Goal: Task Accomplishment & Management: Use online tool/utility

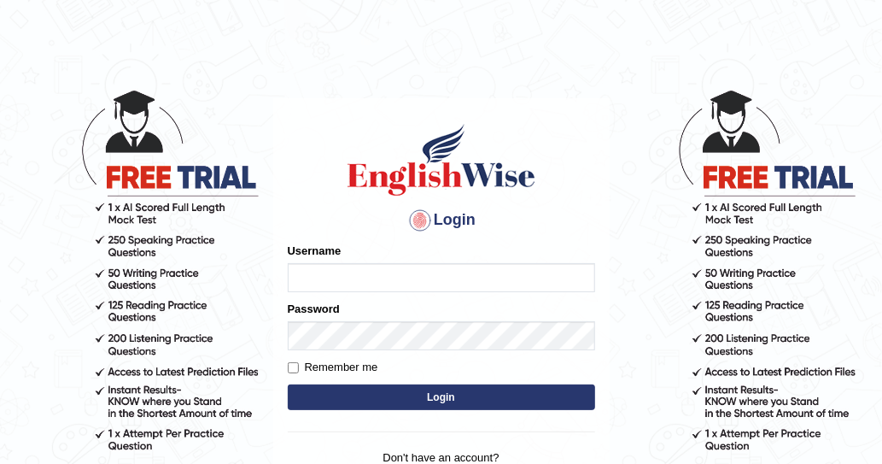
type input "mmr25"
click at [409, 399] on button "Login" at bounding box center [441, 397] width 307 height 26
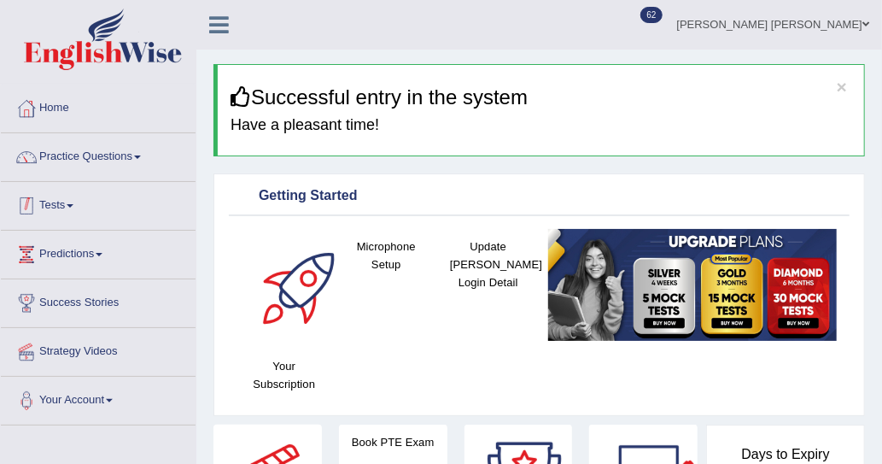
click at [83, 212] on link "Tests" at bounding box center [98, 203] width 195 height 43
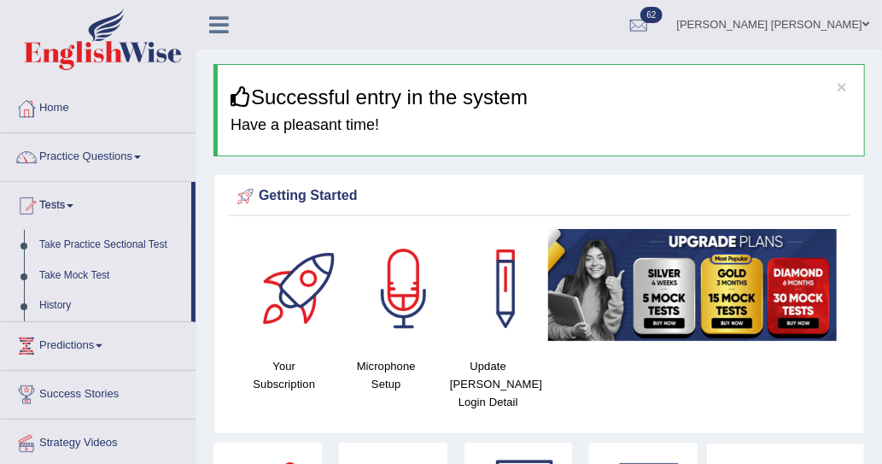
scroll to position [2, 0]
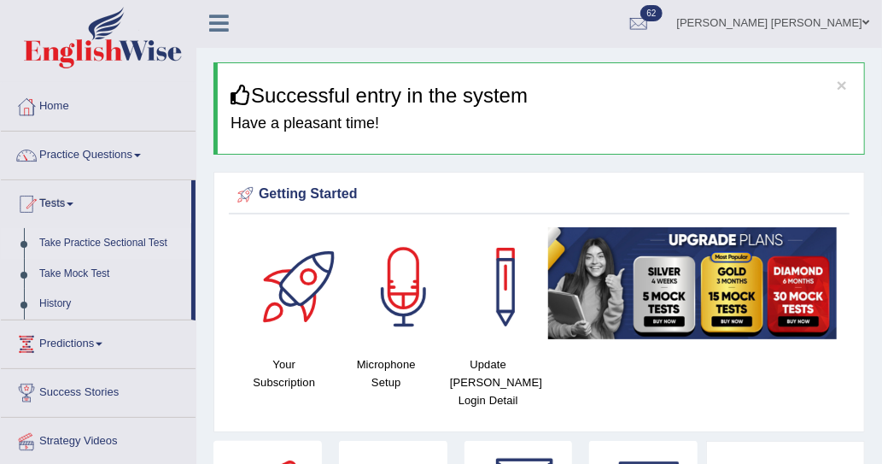
click at [108, 236] on link "Take Practice Sectional Test" at bounding box center [112, 243] width 160 height 31
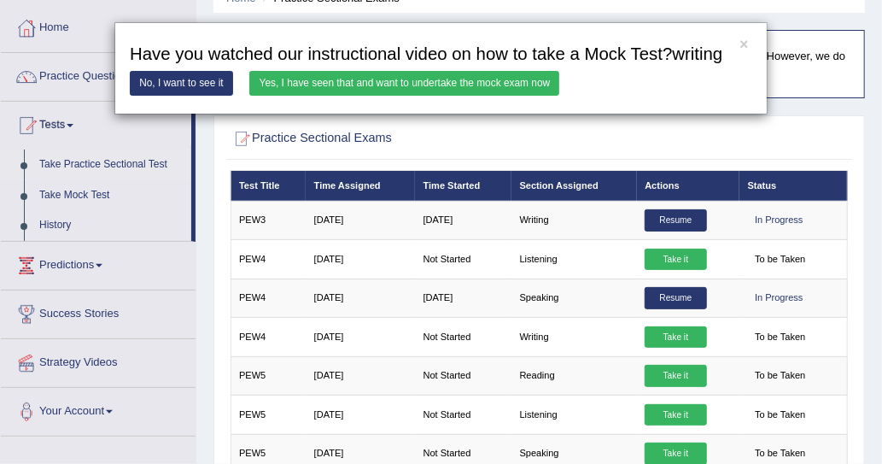
click at [331, 115] on div "× Have you watched our instructional video on how to take a Mock Test?writing N…" at bounding box center [440, 68] width 653 height 93
click at [332, 96] on link "Yes, I have seen that and want to undertake the mock exam now" at bounding box center [404, 83] width 310 height 25
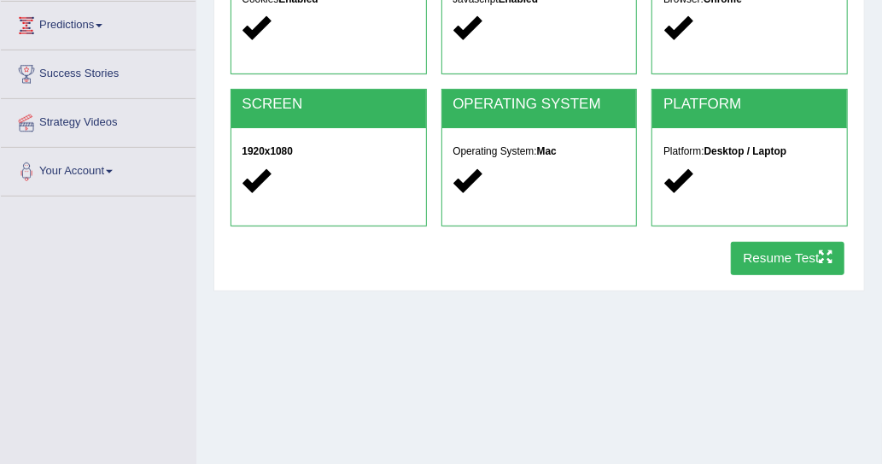
scroll to position [287, 0]
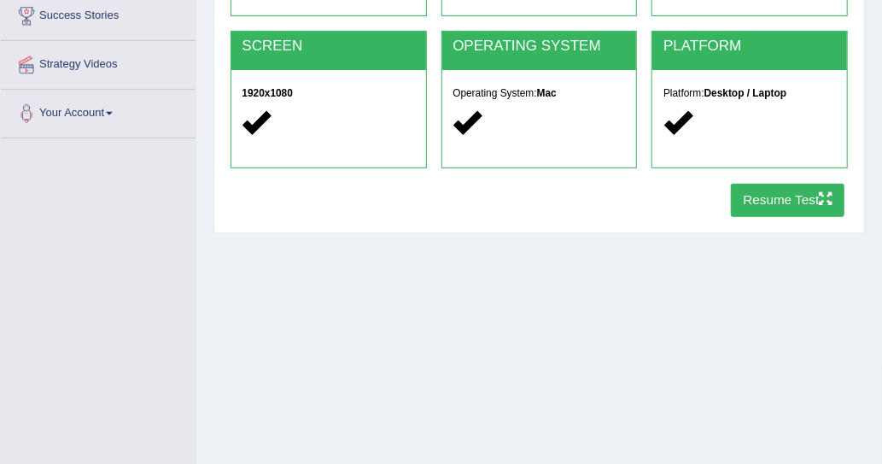
click at [760, 198] on button "Resume Test" at bounding box center [788, 200] width 114 height 33
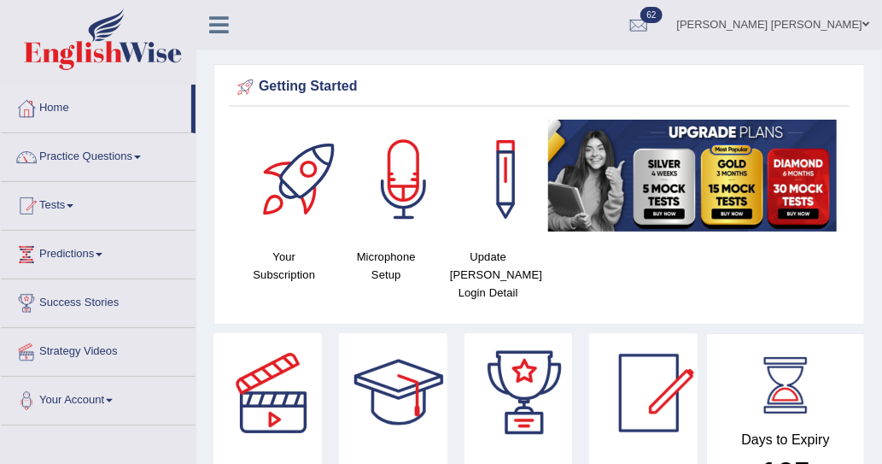
click at [284, 289] on div "Your Subscription" at bounding box center [284, 206] width 102 height 172
click at [275, 289] on div "Your Subscription" at bounding box center [284, 206] width 102 height 172
